Goal: Task Accomplishment & Management: Manage account settings

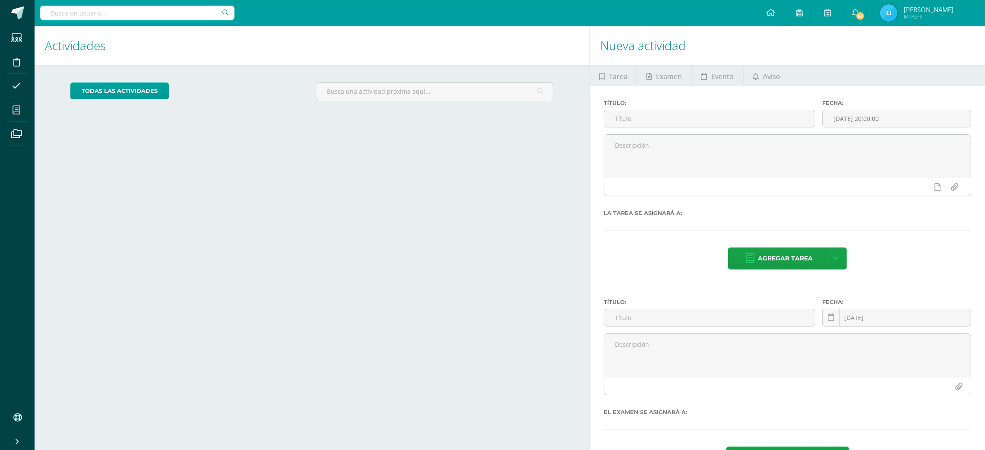
click at [17, 113] on icon at bounding box center [17, 110] width 8 height 9
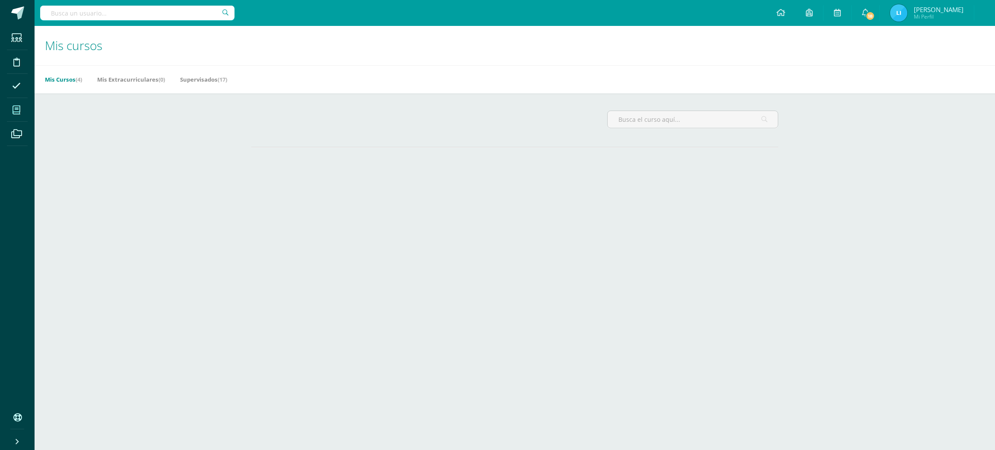
click at [17, 113] on icon at bounding box center [17, 110] width 8 height 9
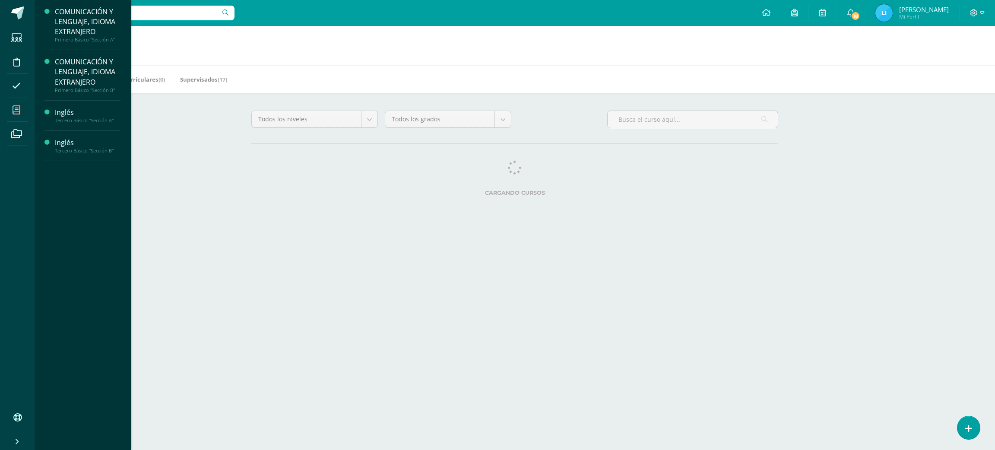
click at [13, 110] on icon at bounding box center [17, 110] width 8 height 9
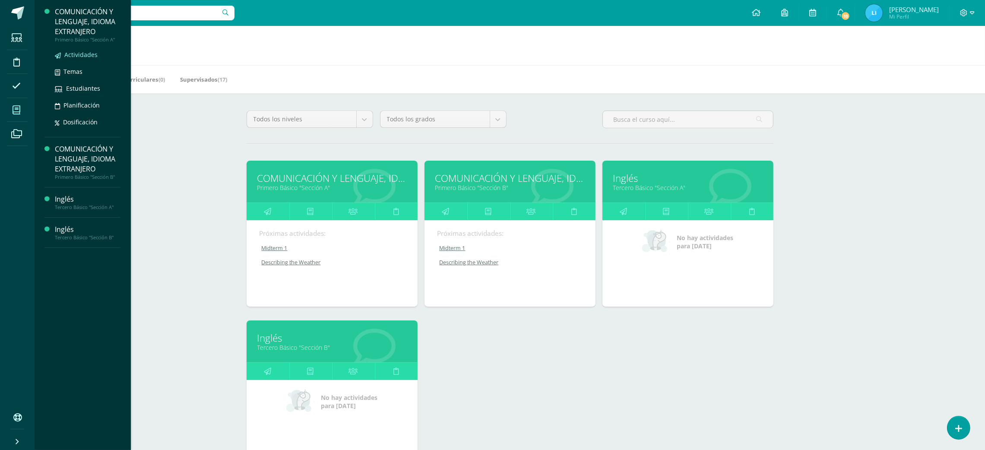
click at [82, 56] on span "Actividades" at bounding box center [80, 55] width 33 height 8
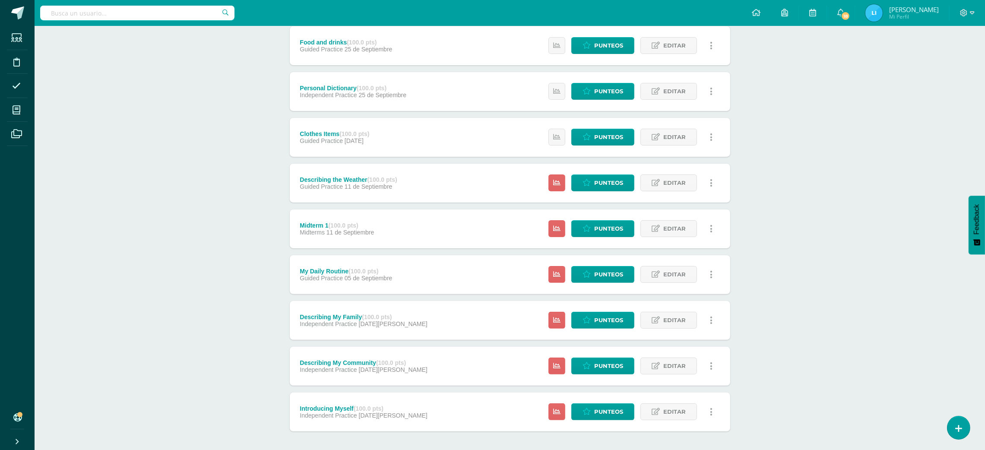
scroll to position [383, 0]
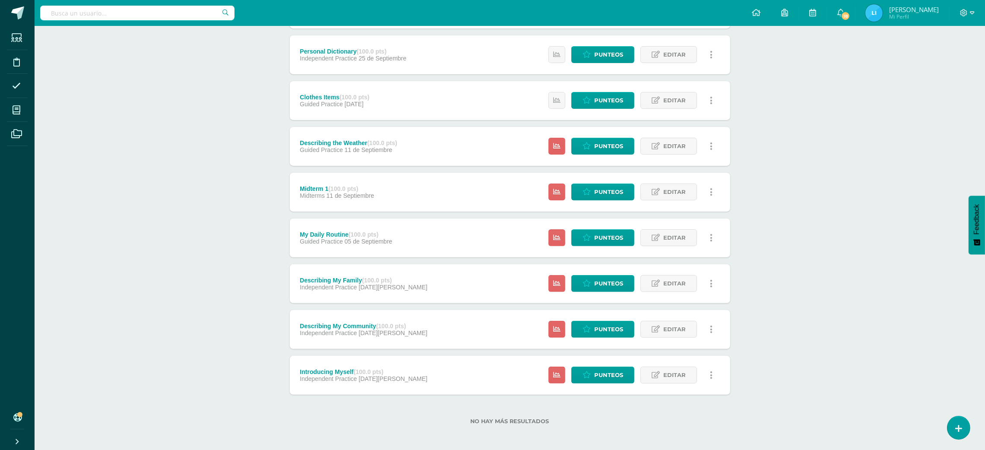
drag, startPoint x: 982, startPoint y: 343, endPoint x: 988, endPoint y: 331, distance: 13.7
click at [985, 331] on html "Estudiantes Disciplina Asistencia Mis cursos Archivos Soporte Ayuda Reportar un…" at bounding box center [492, 34] width 985 height 835
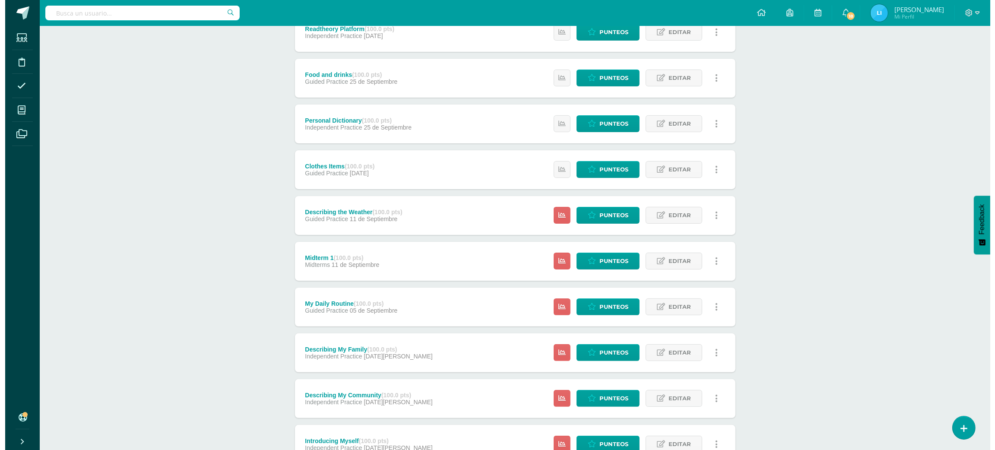
scroll to position [312, 0]
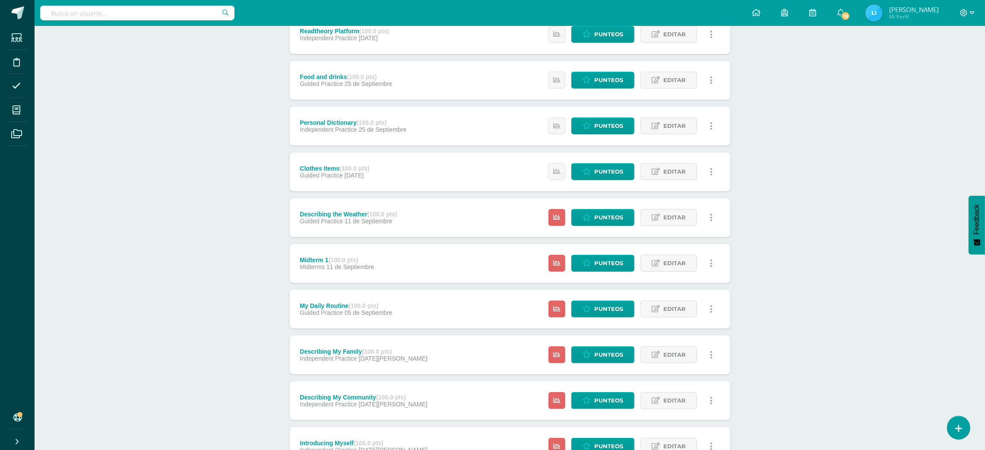
click at [717, 219] on link at bounding box center [711, 217] width 17 height 17
click at [695, 270] on link "Eliminar" at bounding box center [695, 271] width 89 height 13
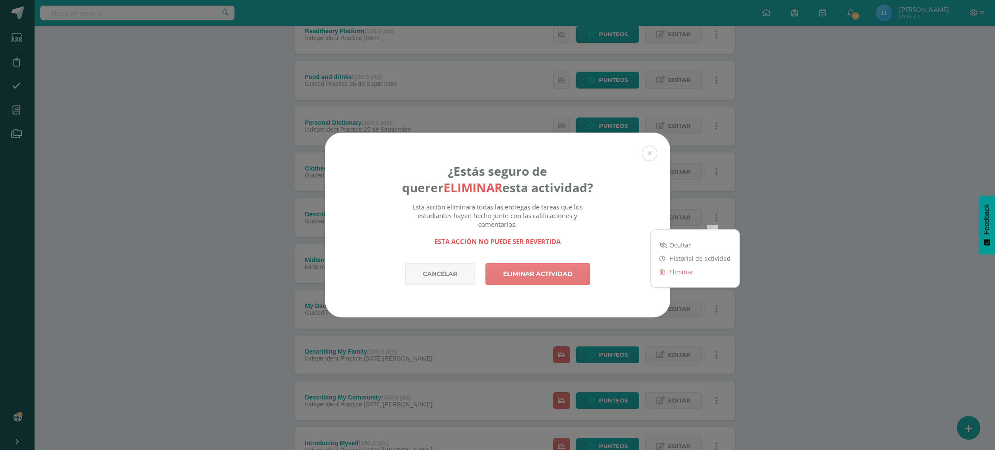
click at [505, 277] on link "Eliminar actividad" at bounding box center [537, 274] width 105 height 22
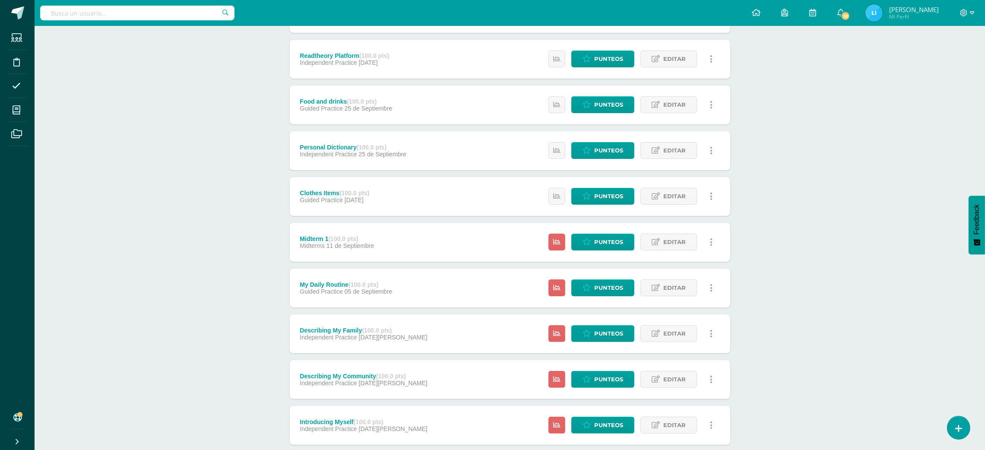
scroll to position [297, 0]
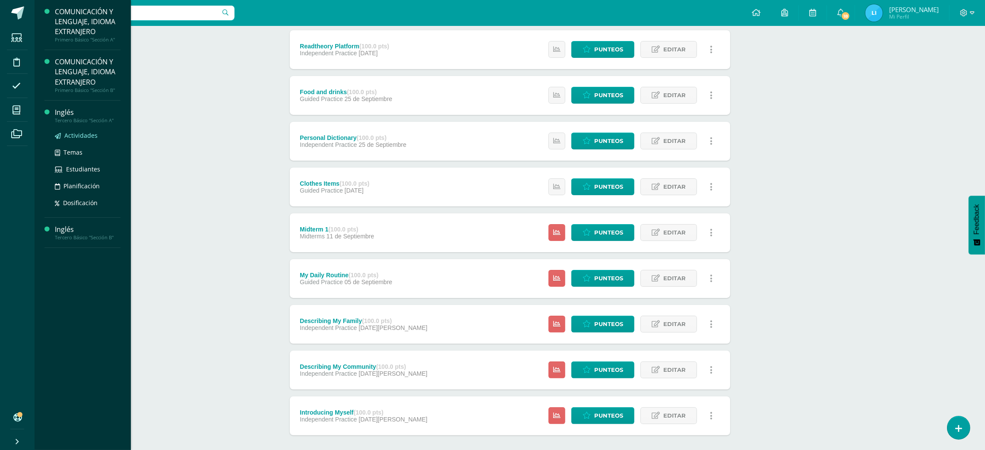
click at [69, 136] on span "Actividades" at bounding box center [80, 135] width 33 height 8
